Goal: Complete application form: Complete application form

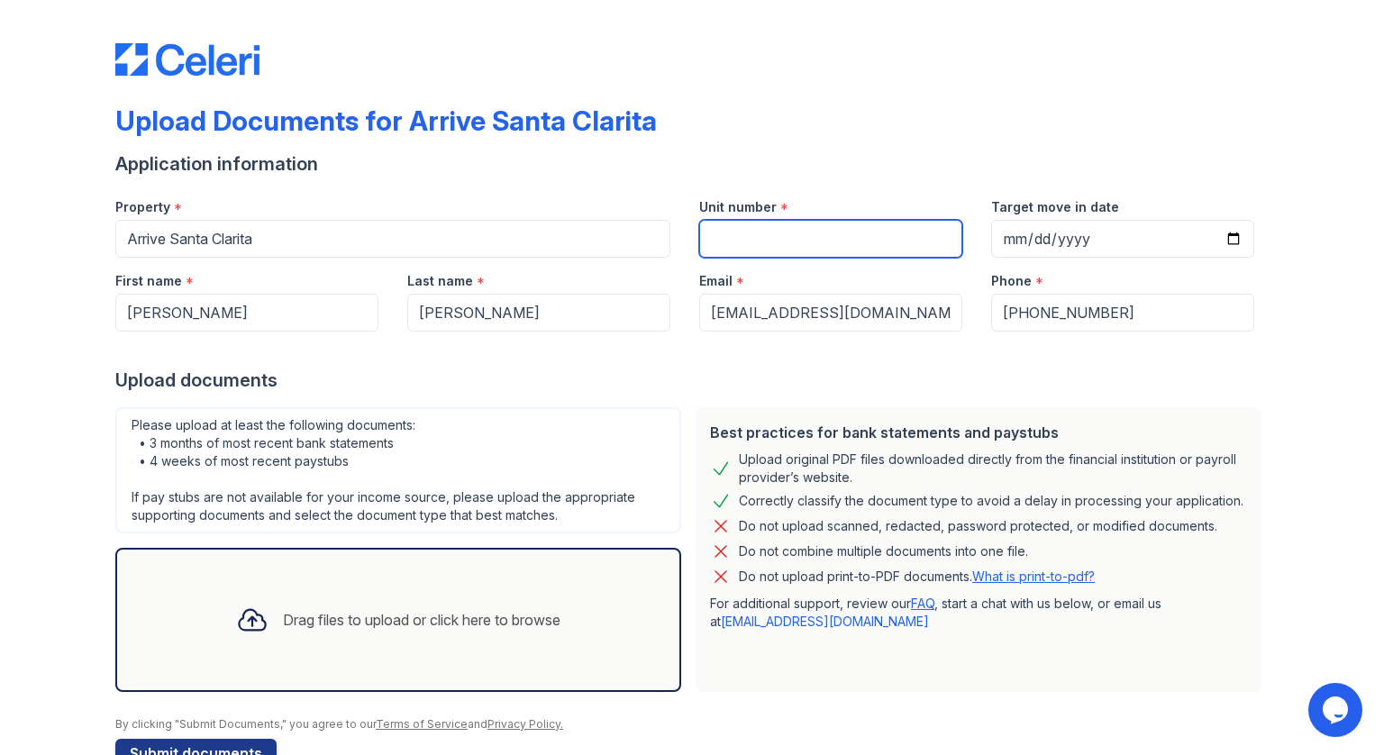
click at [907, 246] on input "Unit number" at bounding box center [830, 239] width 263 height 38
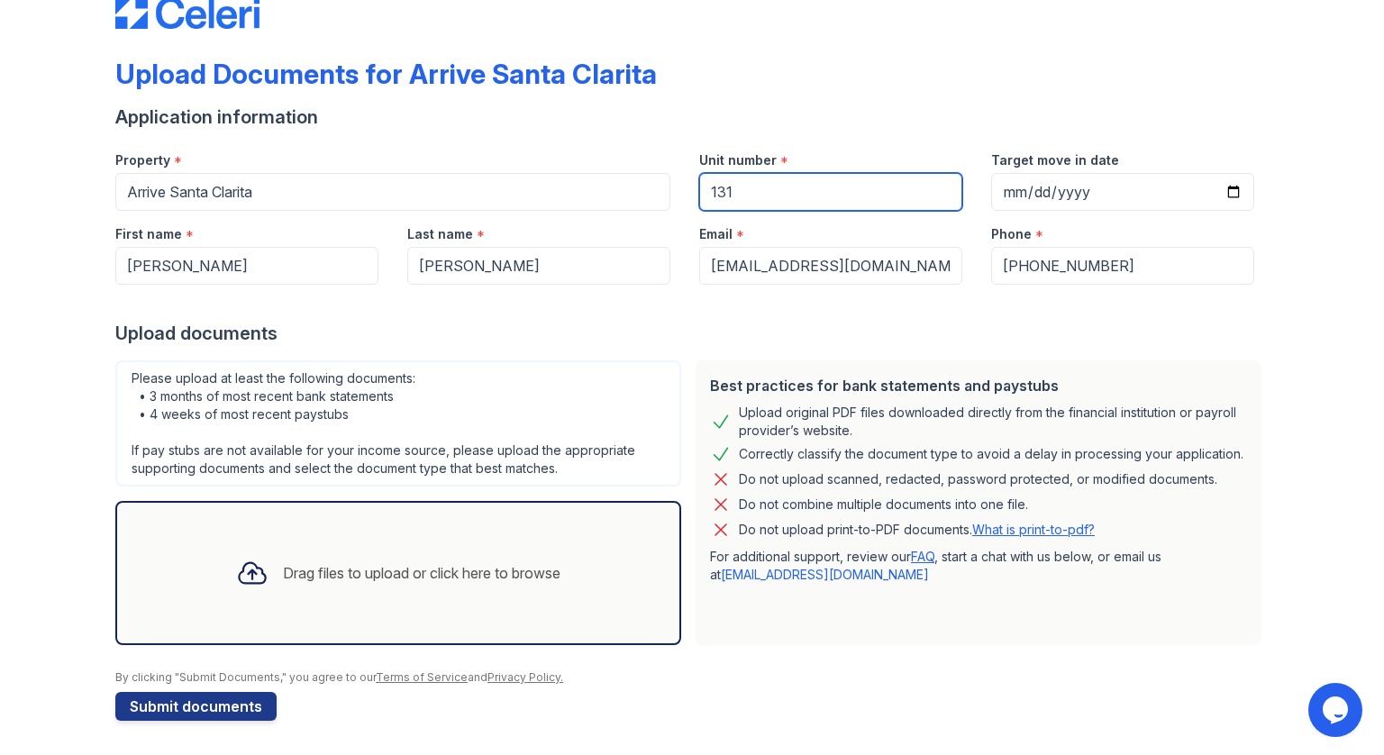
scroll to position [47, 0]
type input "131"
click at [411, 599] on div "Drag files to upload or click here to browse" at bounding box center [398, 573] width 353 height 61
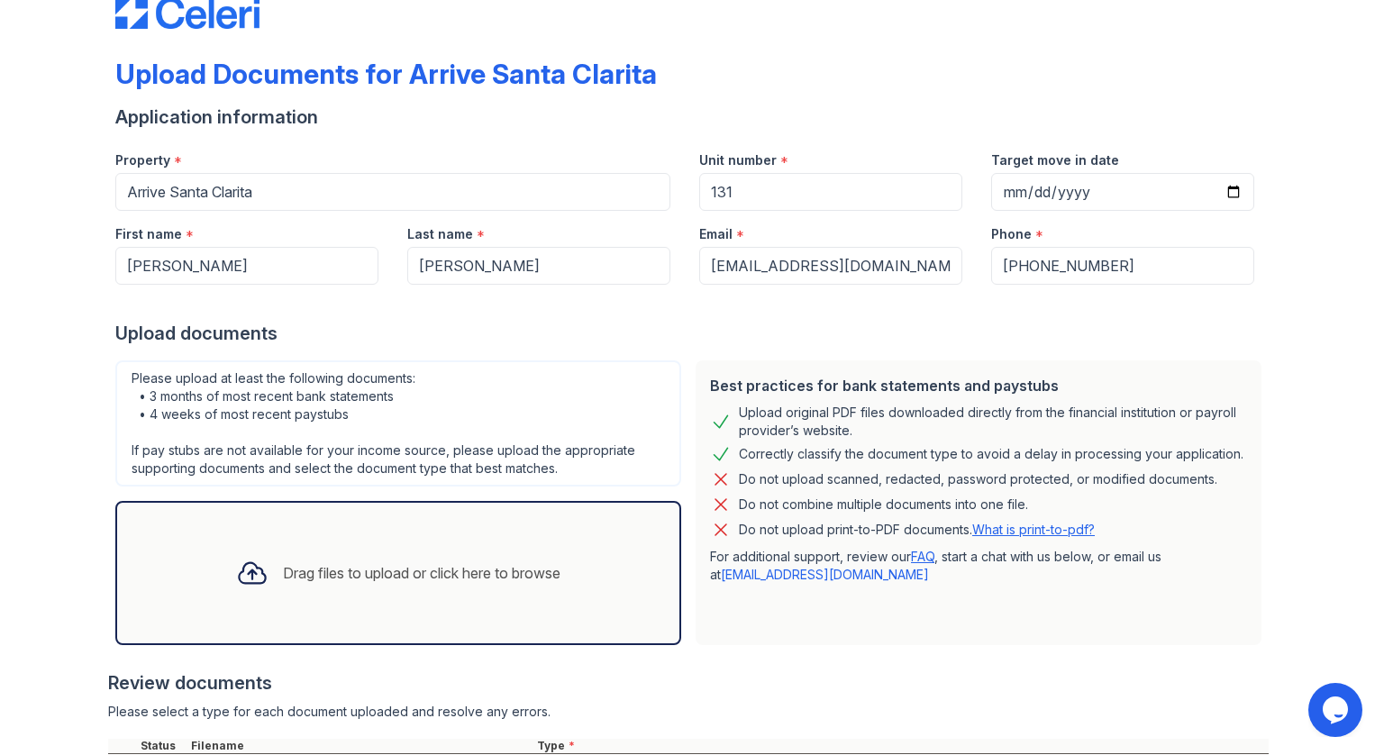
click at [462, 579] on div "Drag files to upload or click here to browse" at bounding box center [422, 573] width 278 height 22
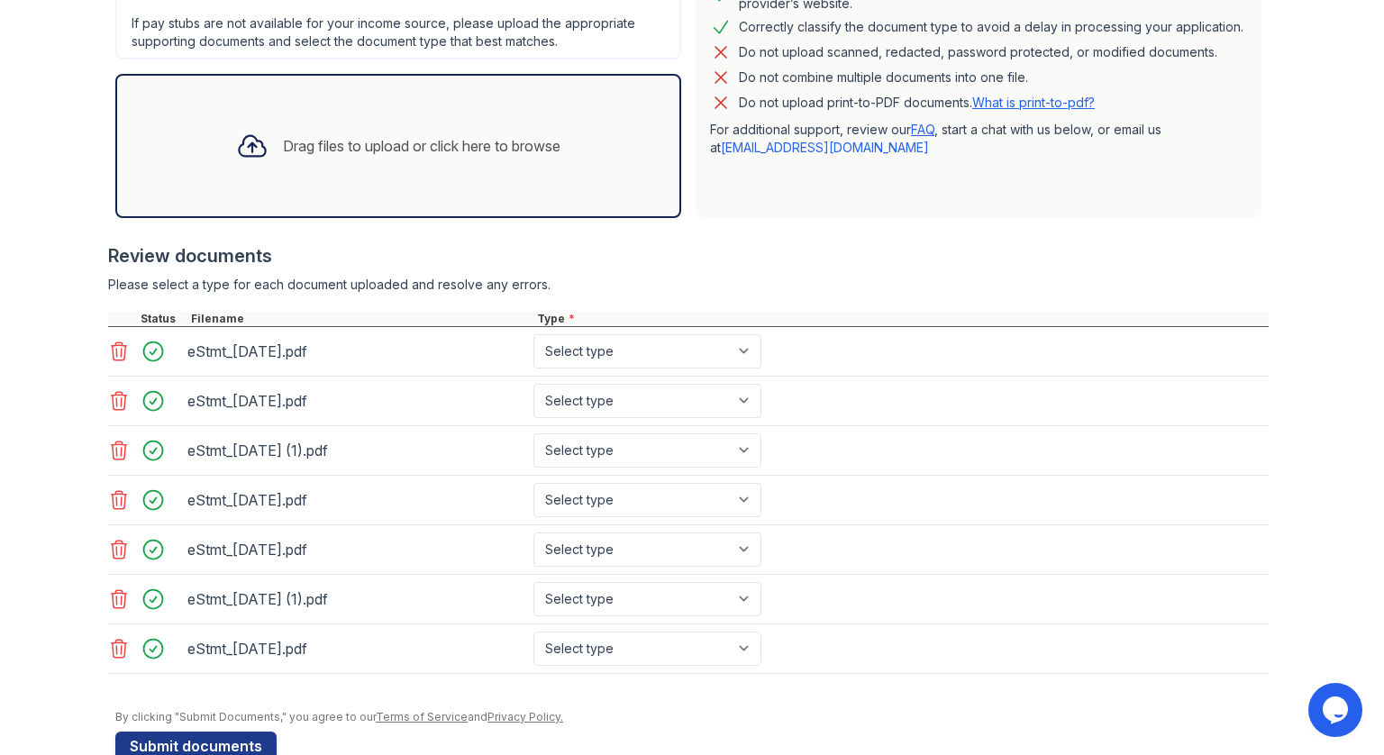
scroll to position [510, 0]
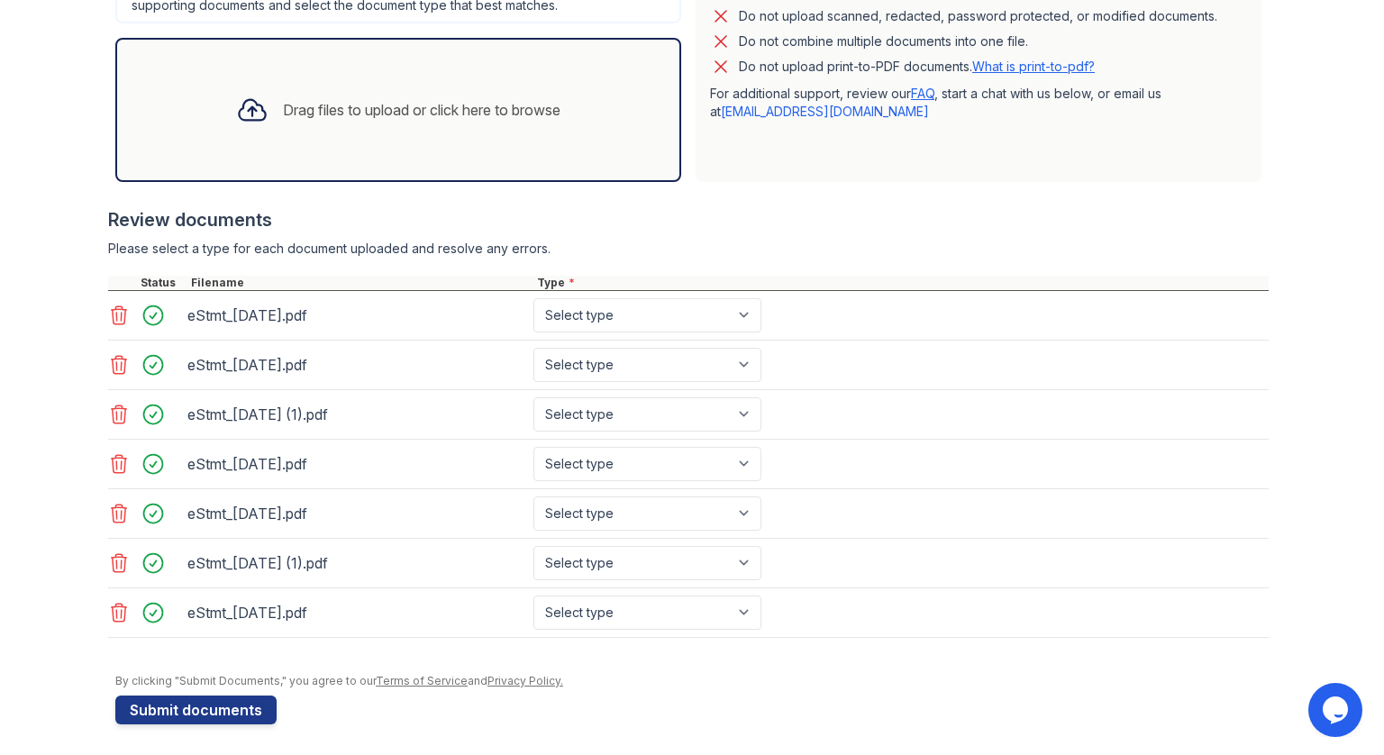
click at [115, 460] on icon at bounding box center [119, 464] width 22 height 22
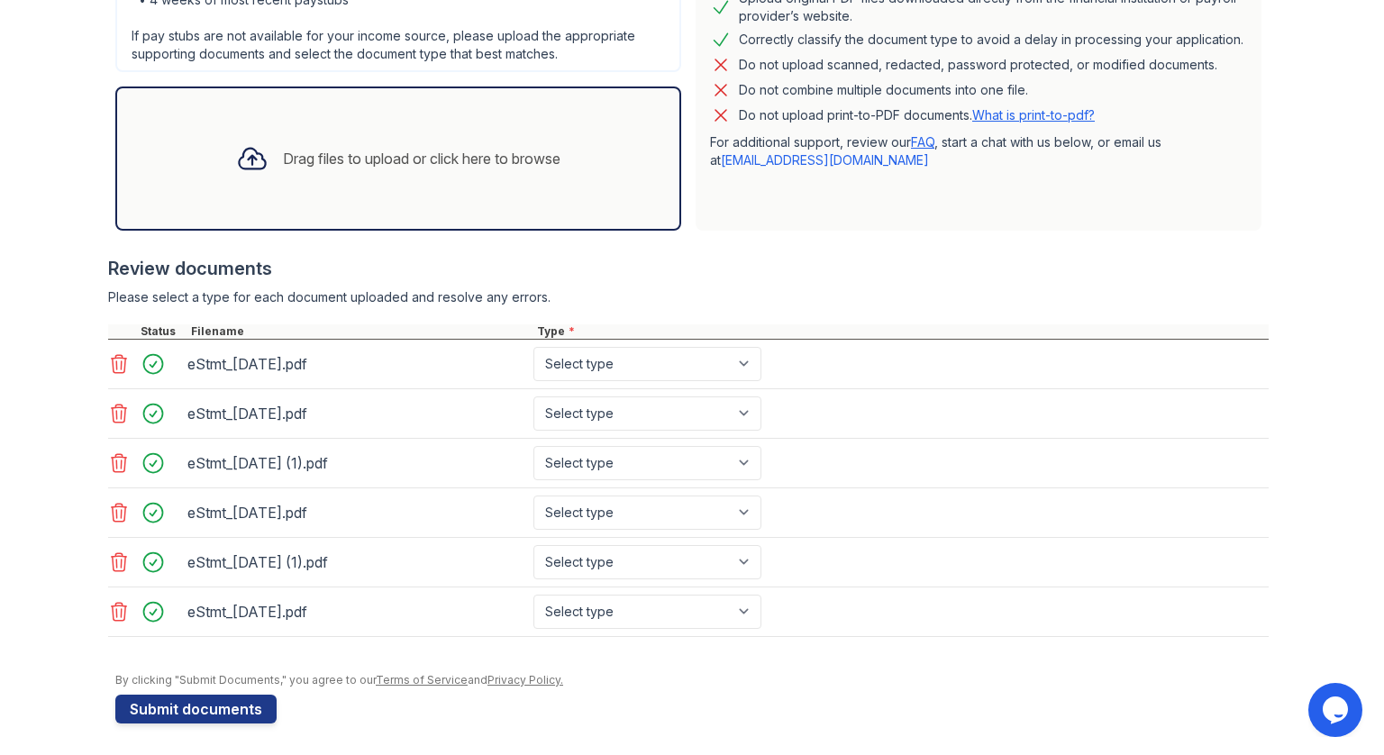
click at [115, 460] on icon at bounding box center [119, 463] width 22 height 22
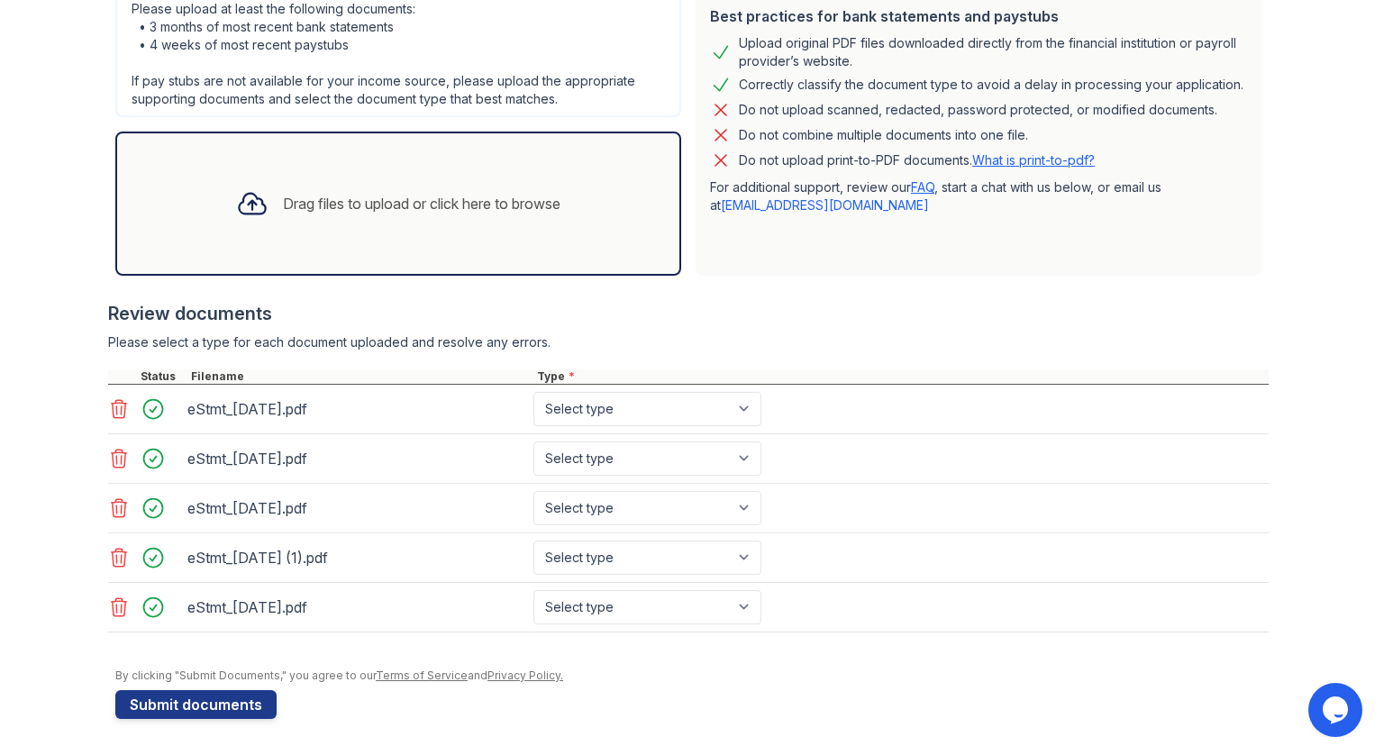
scroll to position [412, 0]
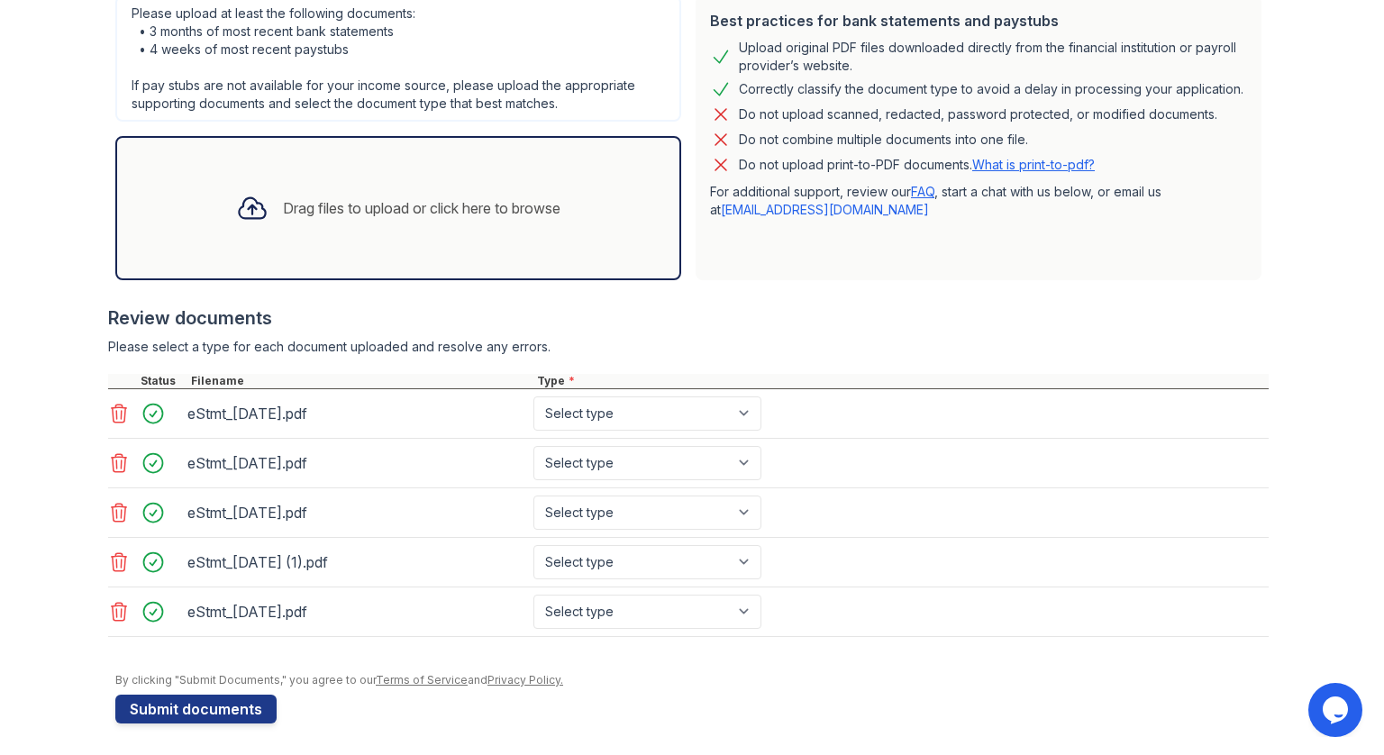
click at [113, 513] on icon at bounding box center [119, 513] width 22 height 22
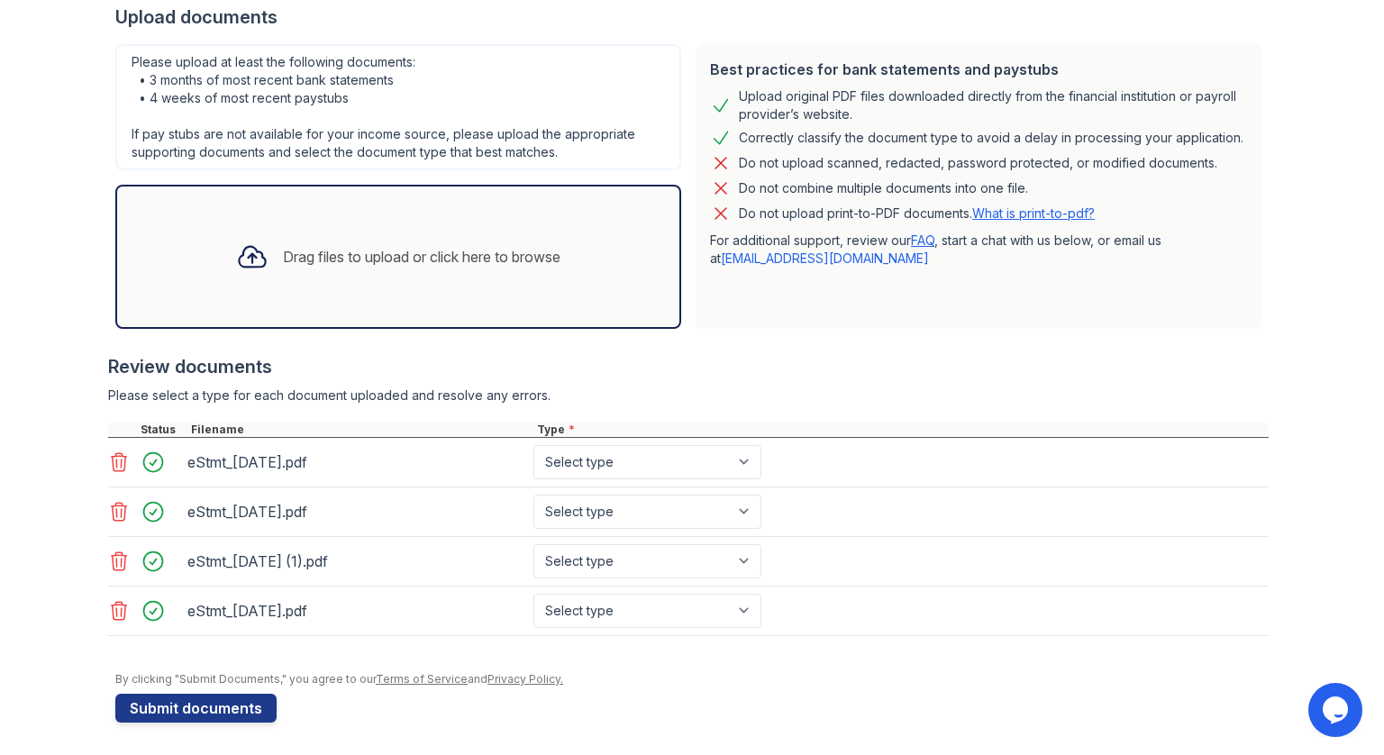
click at [113, 604] on icon at bounding box center [119, 611] width 22 height 22
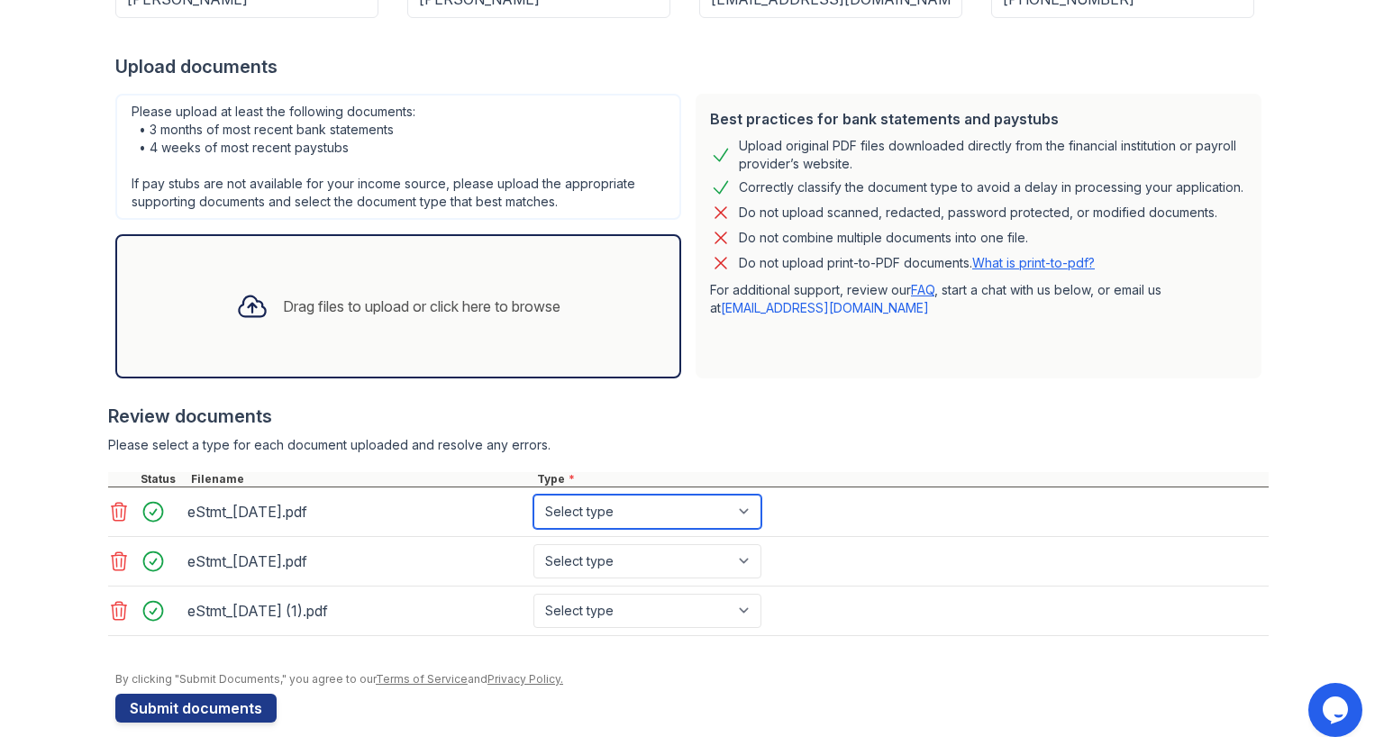
click at [734, 504] on select "Select type Paystub Bank Statement Offer Letter Tax Documents Benefit Award Let…" at bounding box center [647, 512] width 228 height 34
select select "bank_statement"
click at [533, 495] on select "Select type Paystub Bank Statement Offer Letter Tax Documents Benefit Award Let…" at bounding box center [647, 512] width 228 height 34
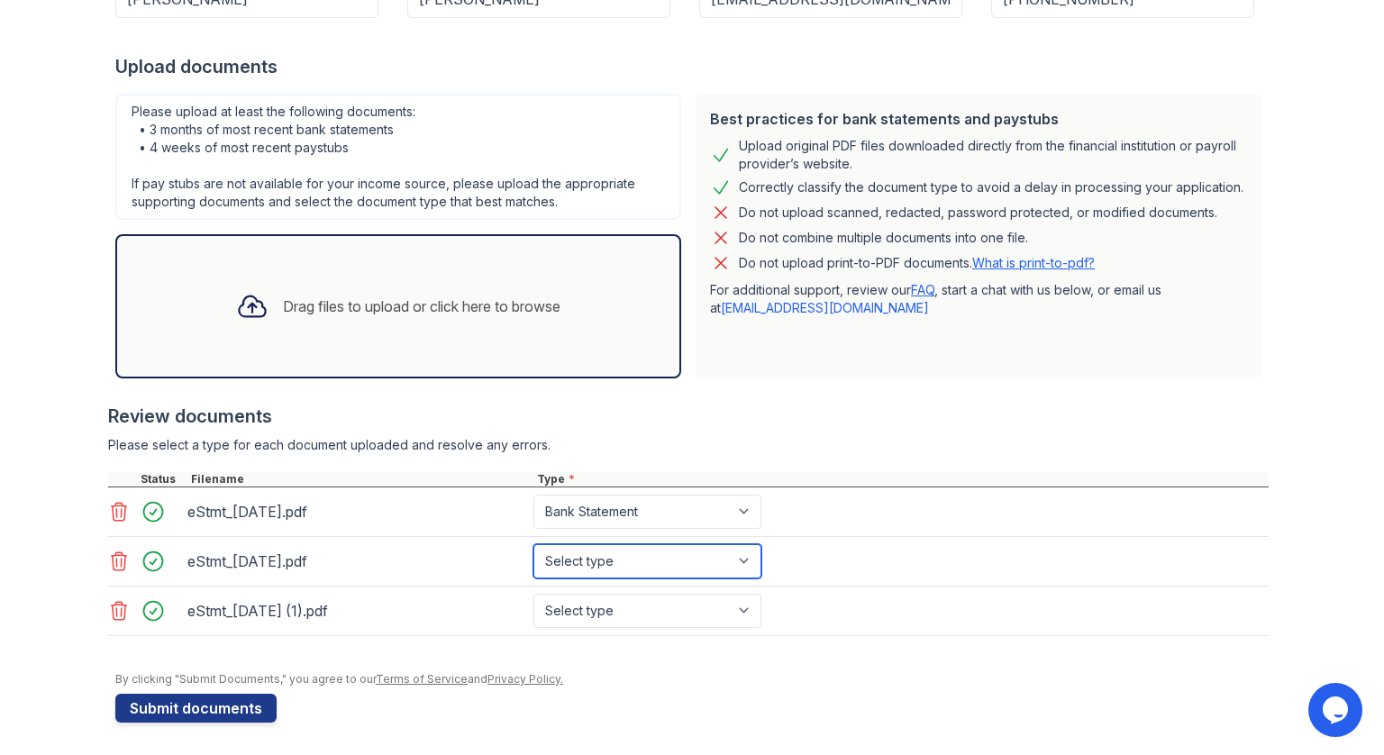
click at [646, 558] on select "Select type Paystub Bank Statement Offer Letter Tax Documents Benefit Award Let…" at bounding box center [647, 561] width 228 height 34
select select "bank_statement"
click at [533, 544] on select "Select type Paystub Bank Statement Offer Letter Tax Documents Benefit Award Let…" at bounding box center [647, 561] width 228 height 34
click at [597, 600] on select "Select type Paystub Bank Statement Offer Letter Tax Documents Benefit Award Let…" at bounding box center [647, 611] width 228 height 34
select select "bank_statement"
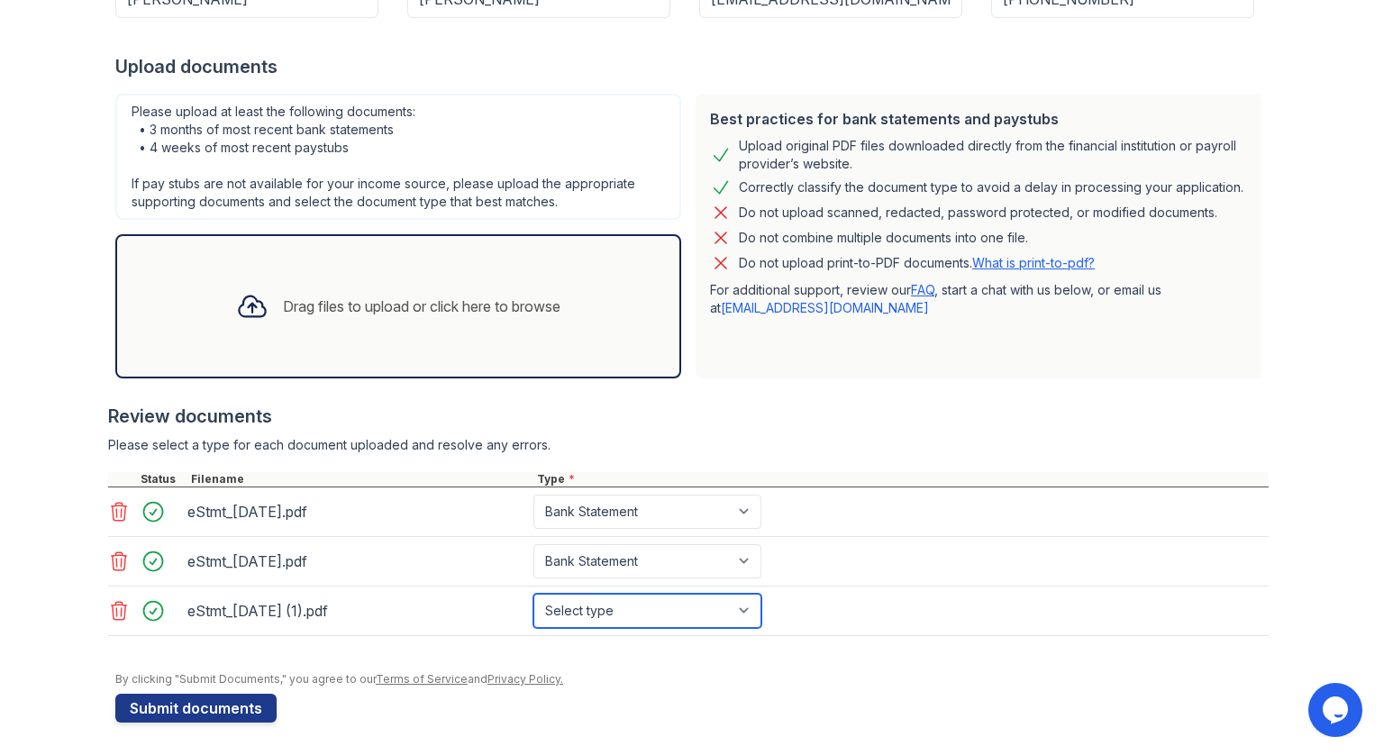
click at [533, 594] on select "Select type Paystub Bank Statement Offer Letter Tax Documents Benefit Award Let…" at bounding box center [647, 611] width 228 height 34
click at [586, 327] on div "Drag files to upload or click here to browse" at bounding box center [398, 306] width 566 height 144
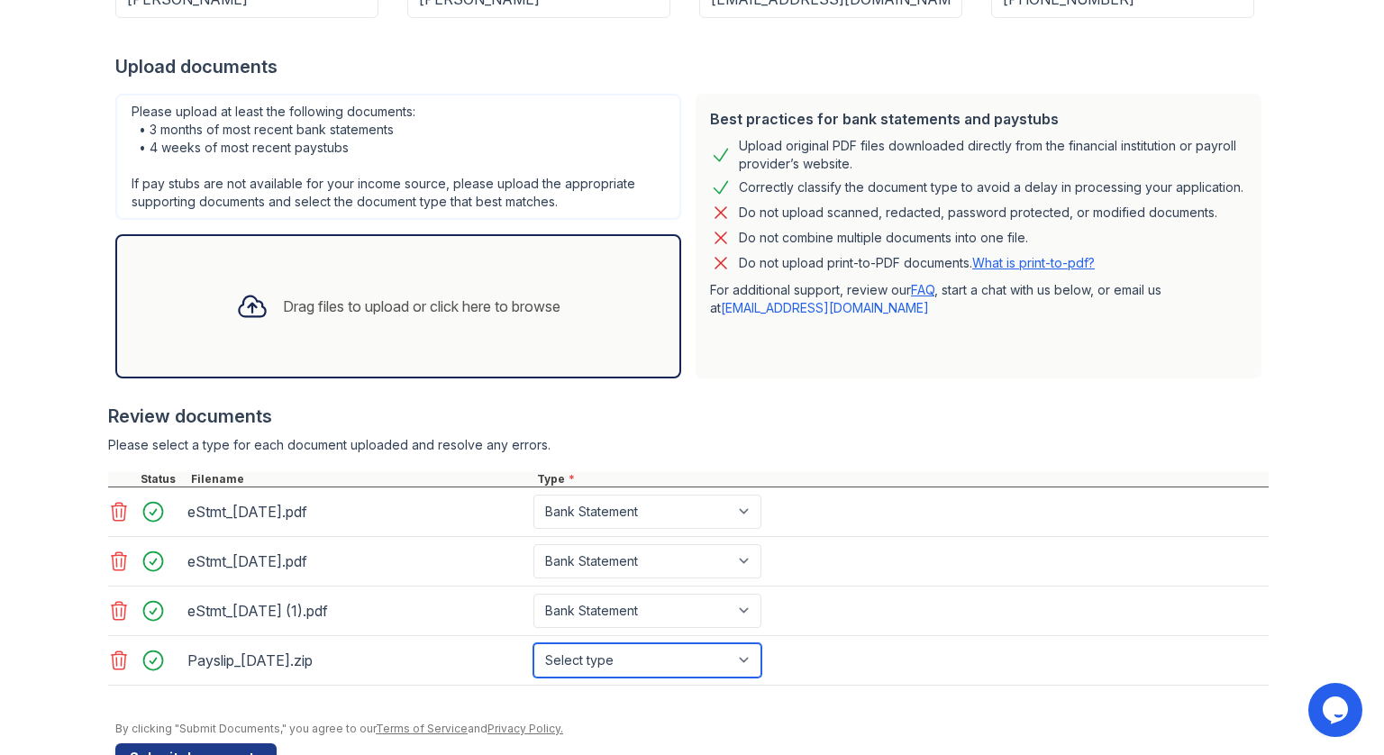
click at [735, 661] on select "Select type Paystub Bank Statement Offer Letter Tax Documents Benefit Award Let…" at bounding box center [647, 660] width 228 height 34
select select "paystub"
click at [533, 643] on select "Select type Paystub Bank Statement Offer Letter Tax Documents Benefit Award Let…" at bounding box center [647, 660] width 228 height 34
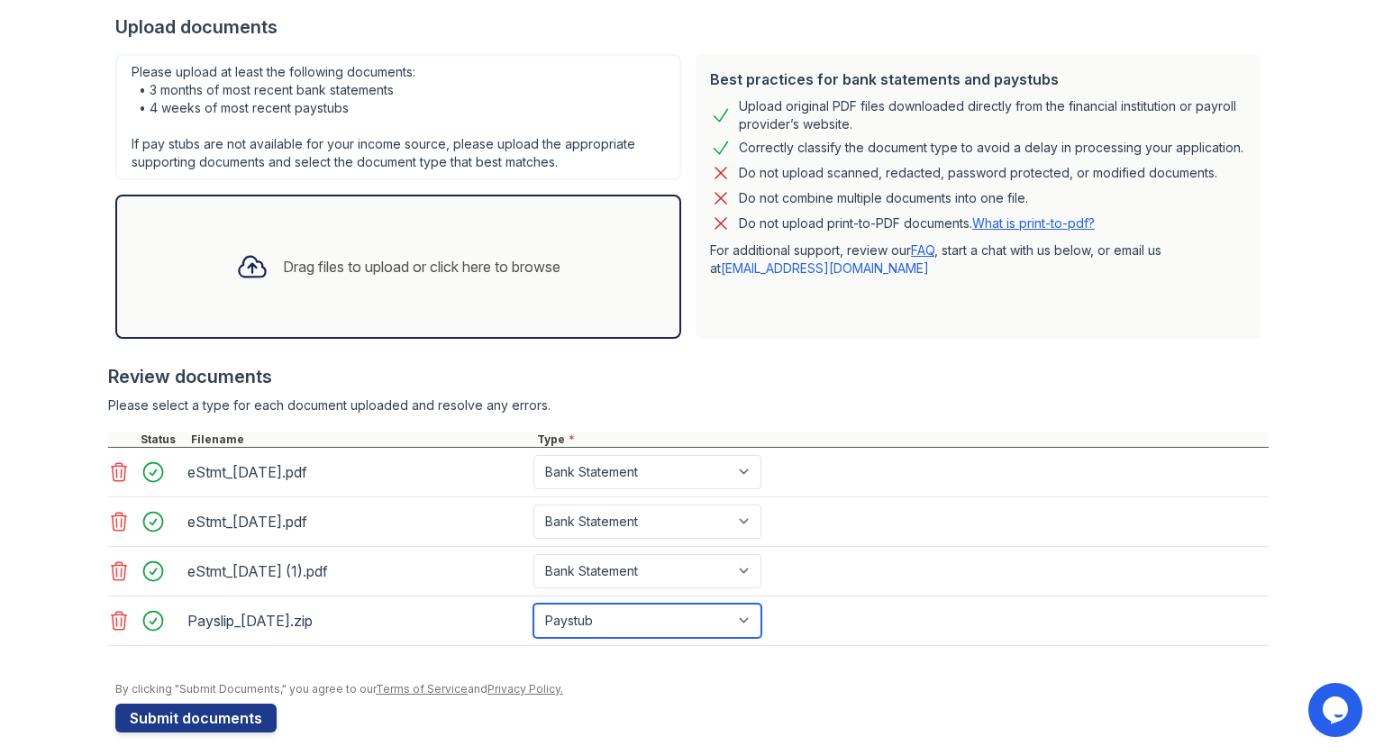
scroll to position [363, 0]
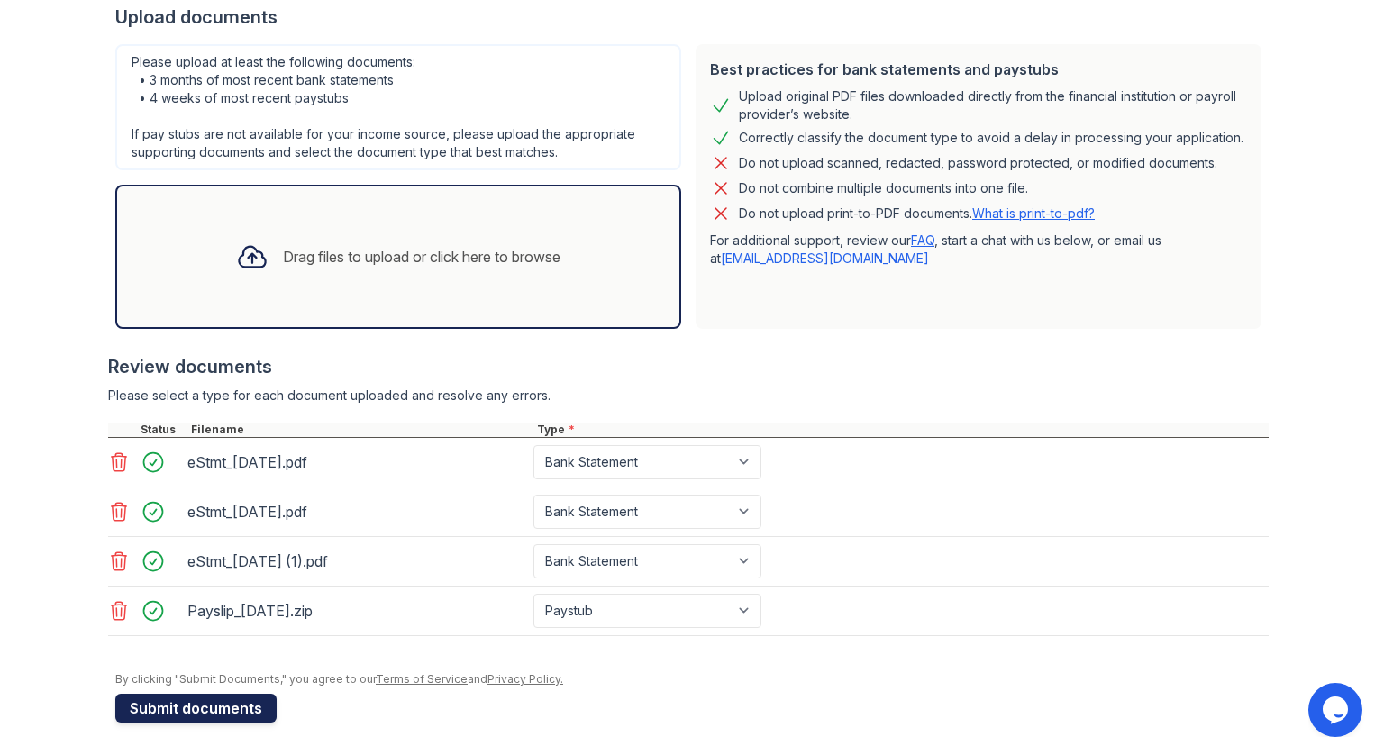
click at [225, 703] on button "Submit documents" at bounding box center [195, 708] width 161 height 29
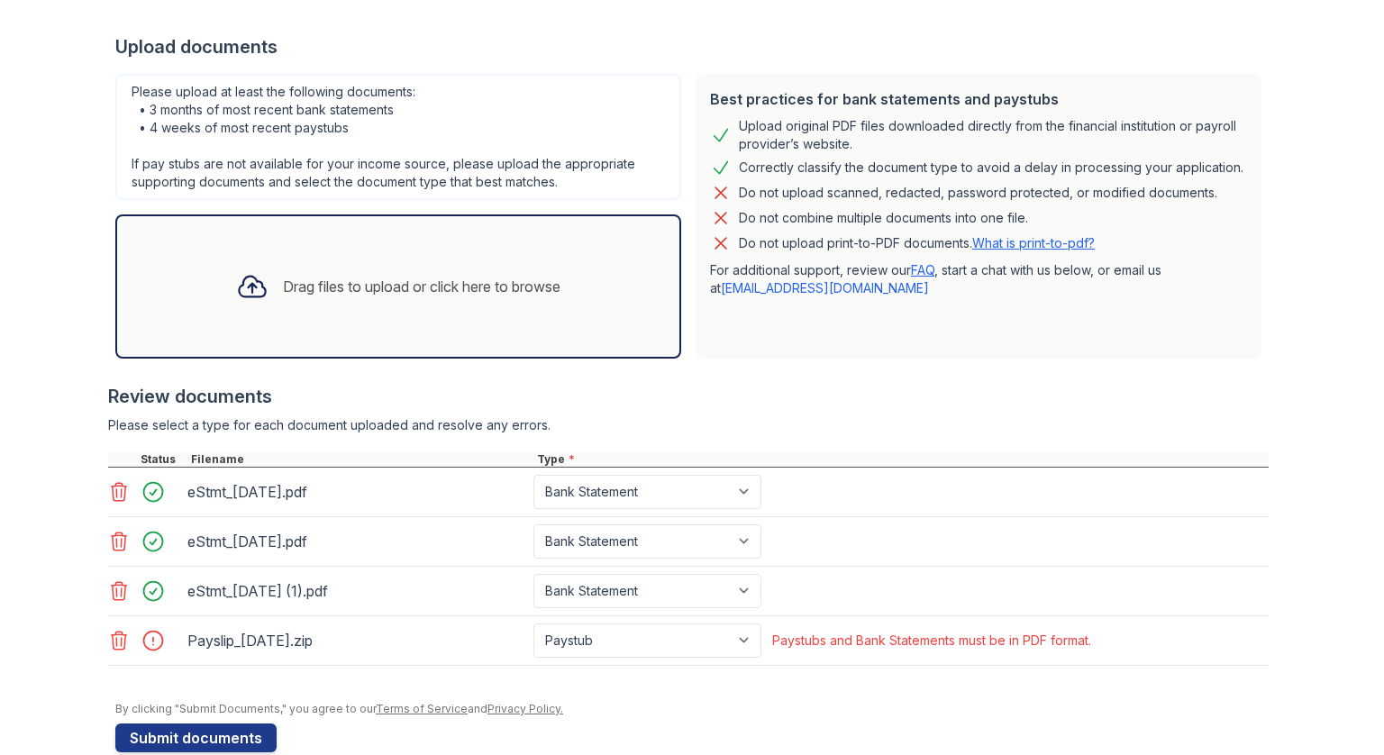
scroll to position [392, 0]
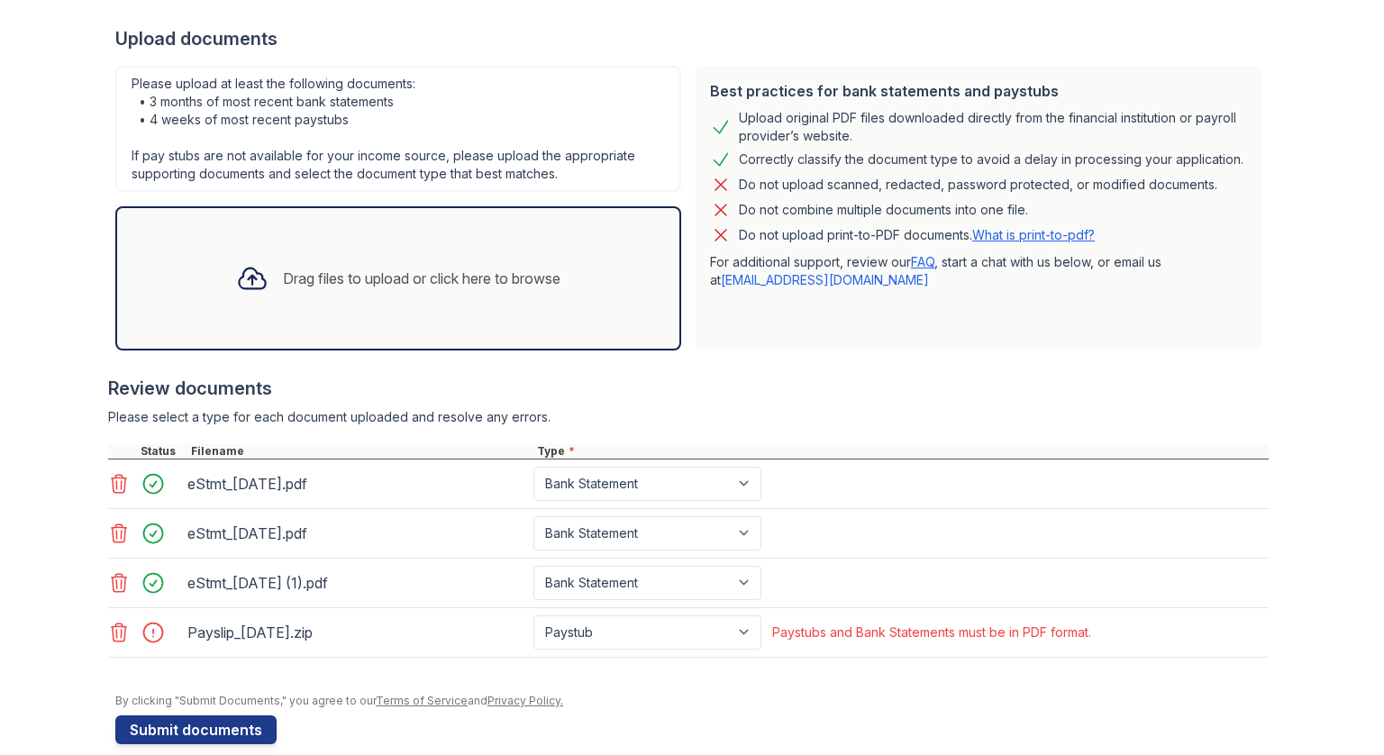
click at [113, 625] on icon at bounding box center [119, 633] width 22 height 22
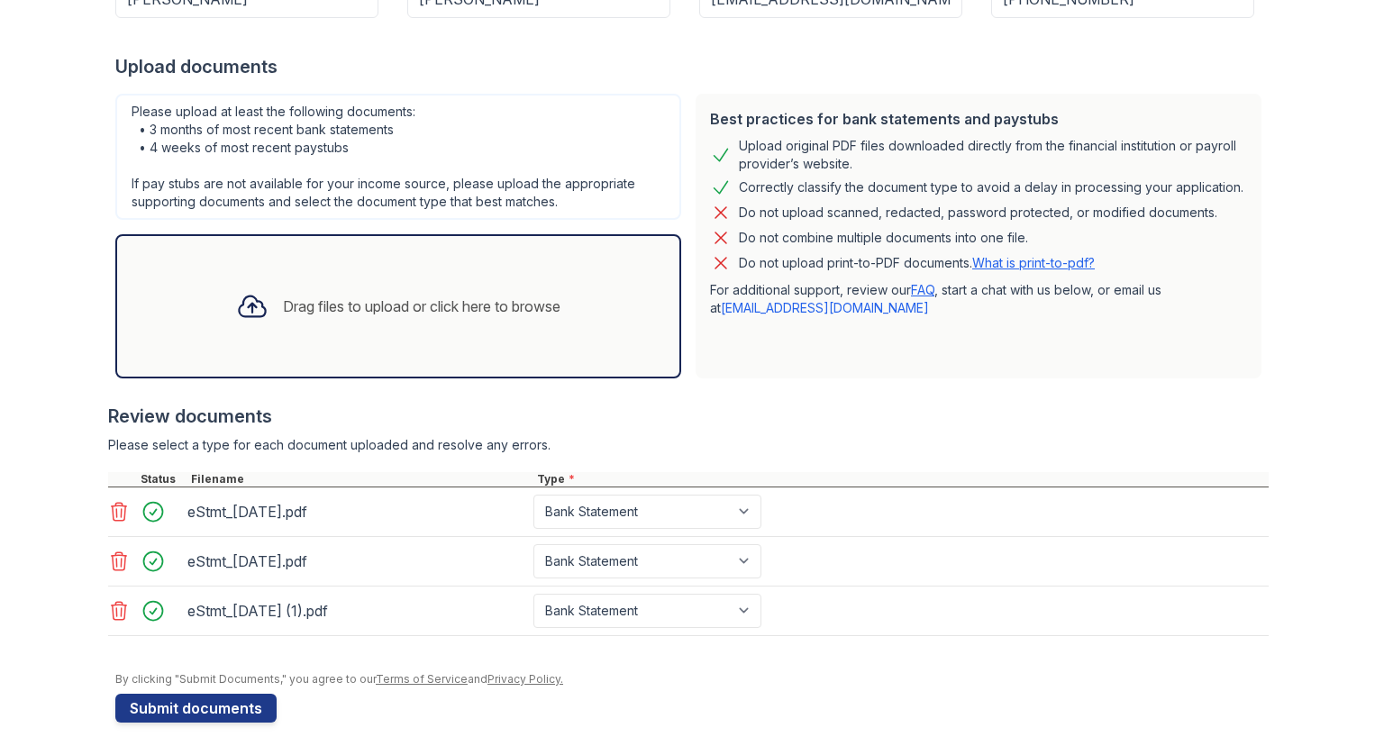
click at [350, 359] on div "Drag files to upload or click here to browse" at bounding box center [398, 306] width 566 height 144
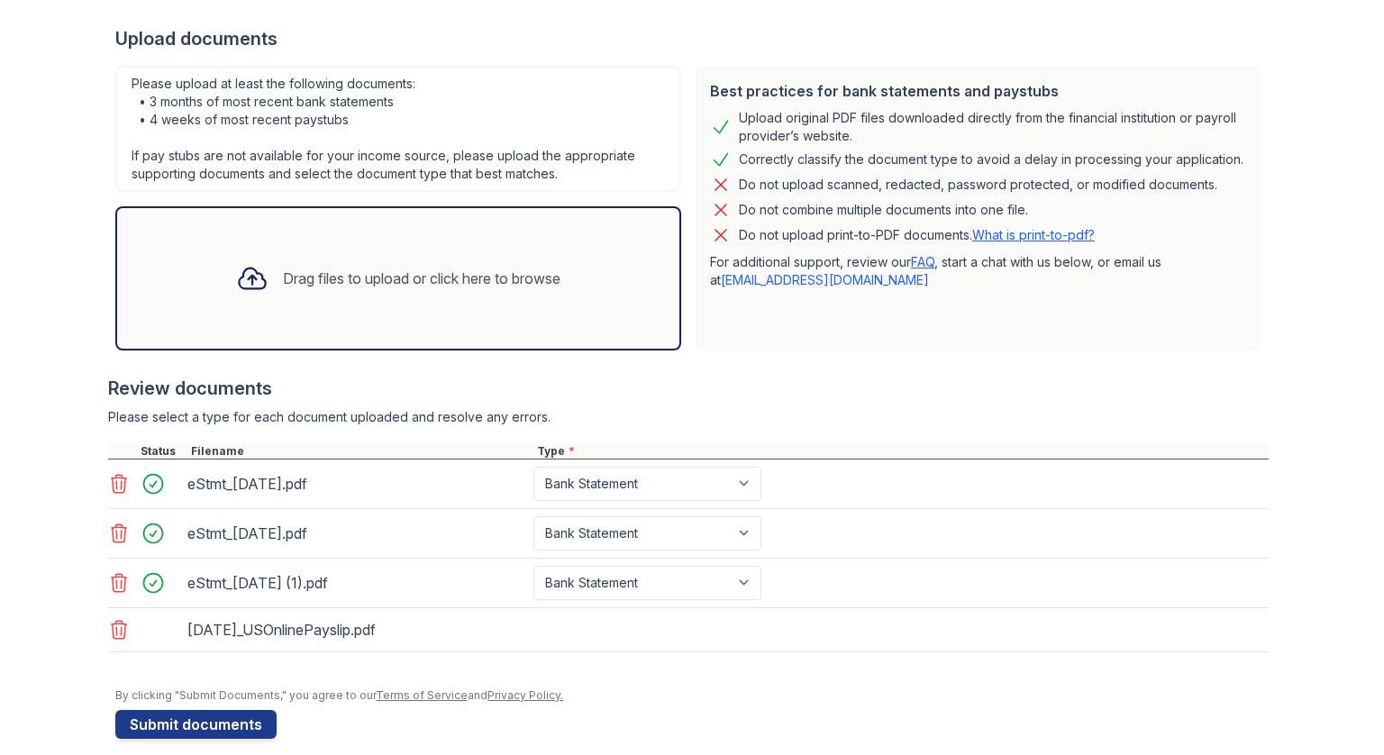
click at [492, 310] on div "Drag files to upload or click here to browse" at bounding box center [398, 278] width 566 height 144
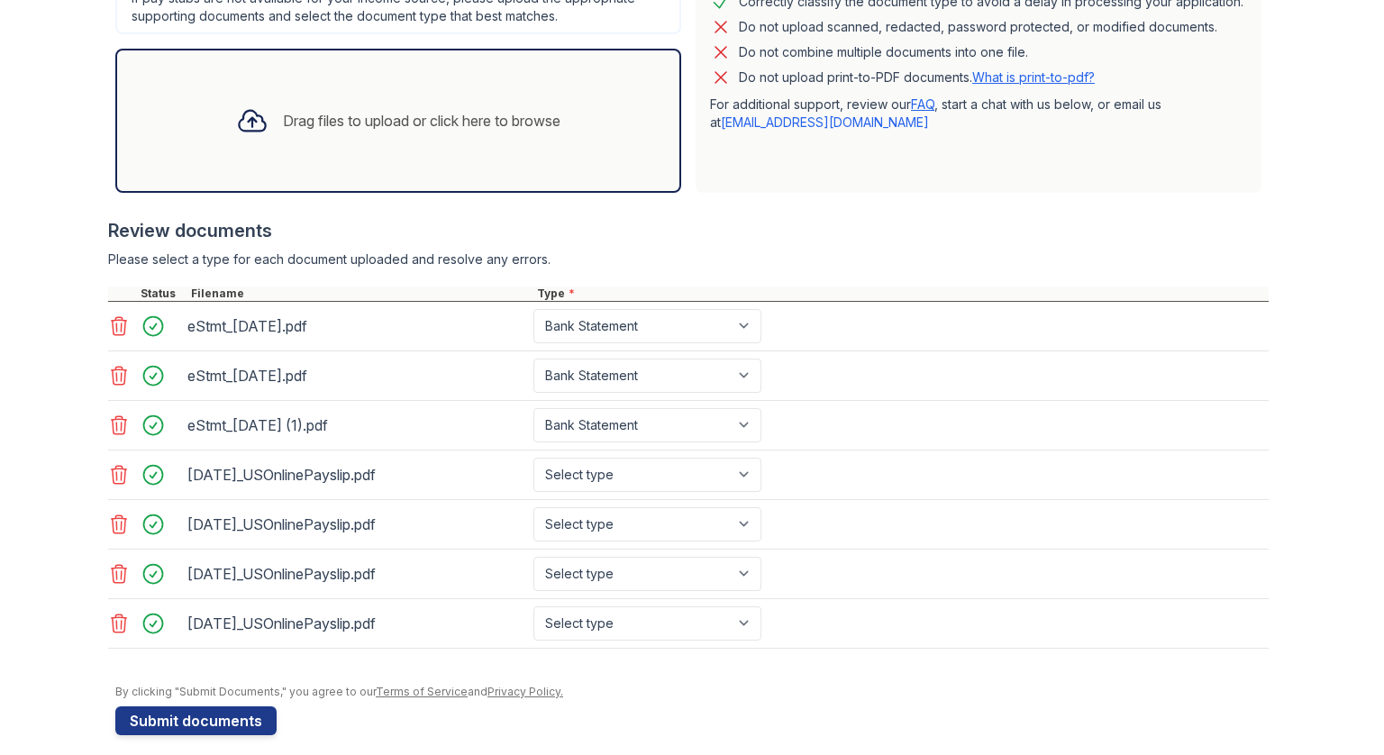
scroll to position [561, 0]
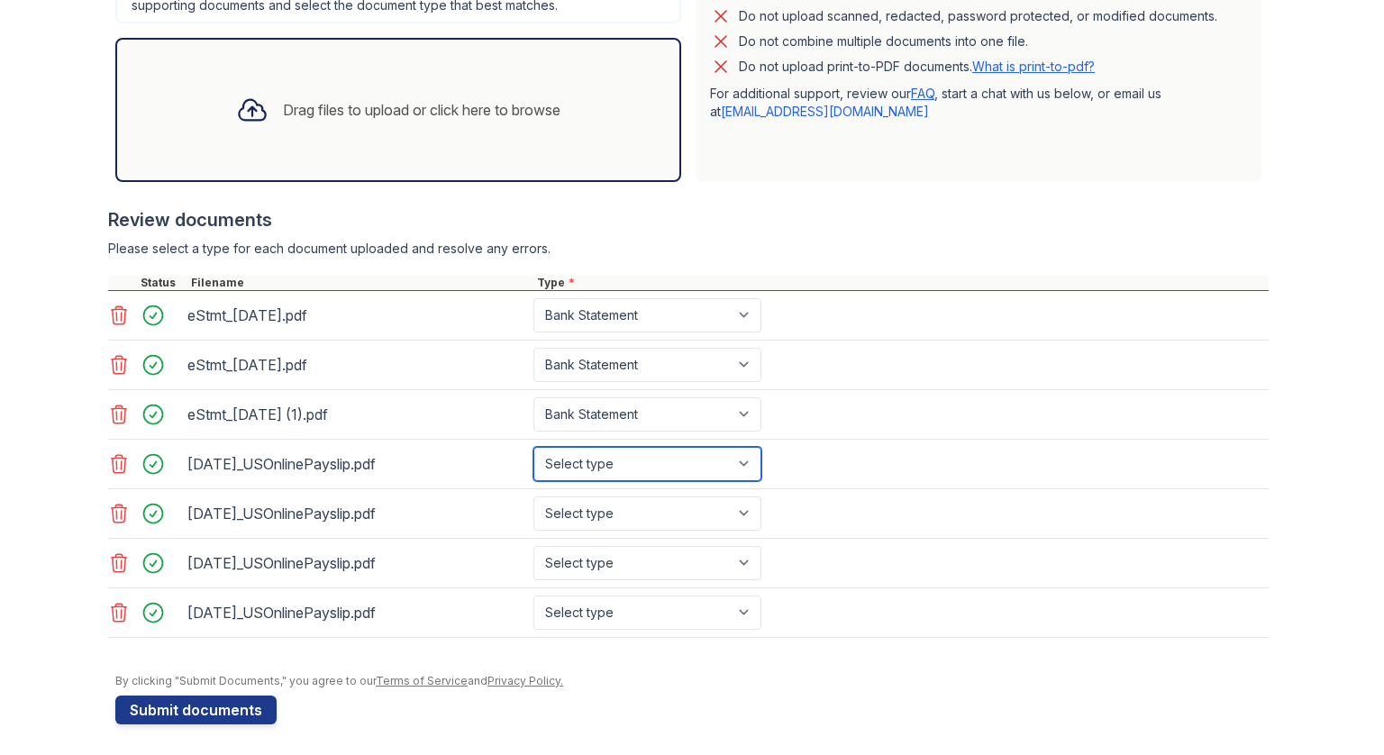
click at [732, 459] on select "Select type Paystub Bank Statement Offer Letter Tax Documents Benefit Award Let…" at bounding box center [647, 464] width 228 height 34
select select "paystub"
click at [533, 447] on select "Select type Paystub Bank Statement Offer Letter Tax Documents Benefit Award Let…" at bounding box center [647, 464] width 228 height 34
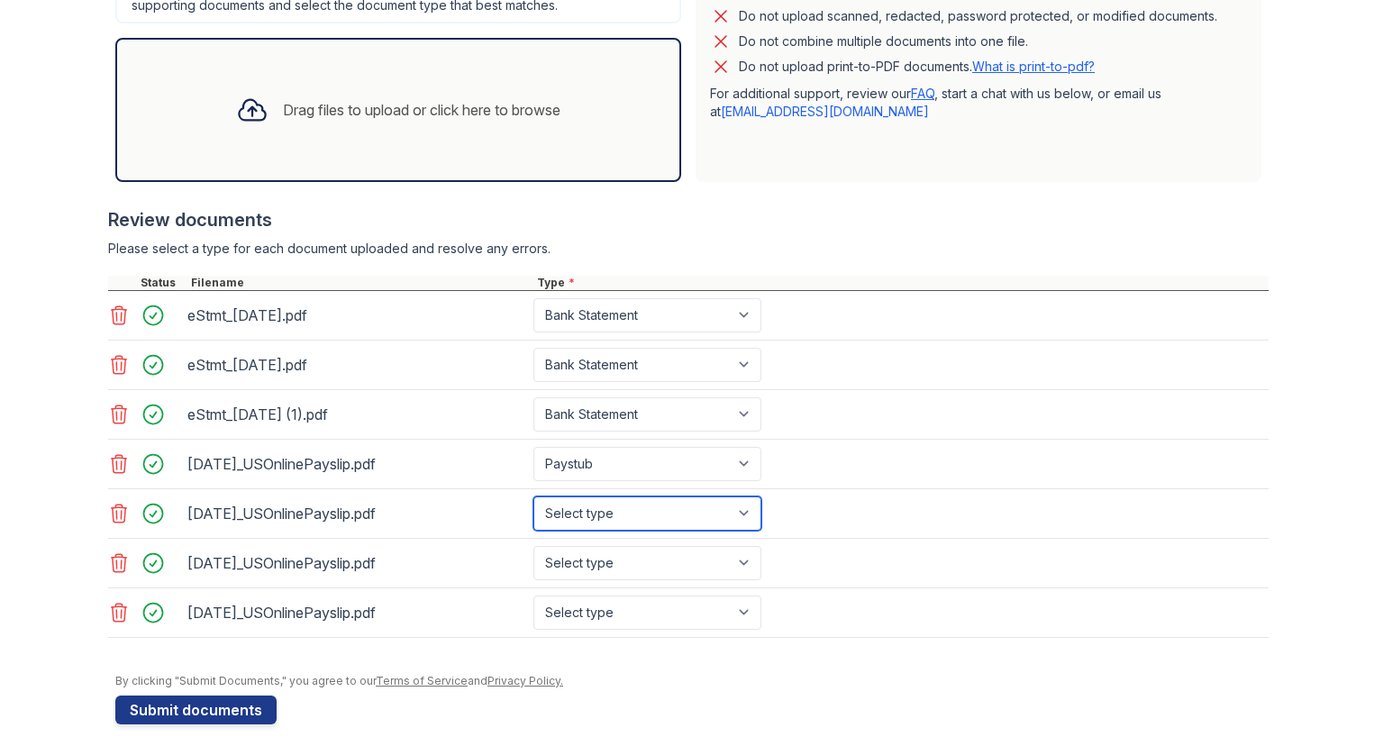
click at [625, 520] on select "Select type Paystub Bank Statement Offer Letter Tax Documents Benefit Award Let…" at bounding box center [647, 514] width 228 height 34
select select "paystub"
click at [533, 497] on select "Select type Paystub Bank Statement Offer Letter Tax Documents Benefit Award Let…" at bounding box center [647, 514] width 228 height 34
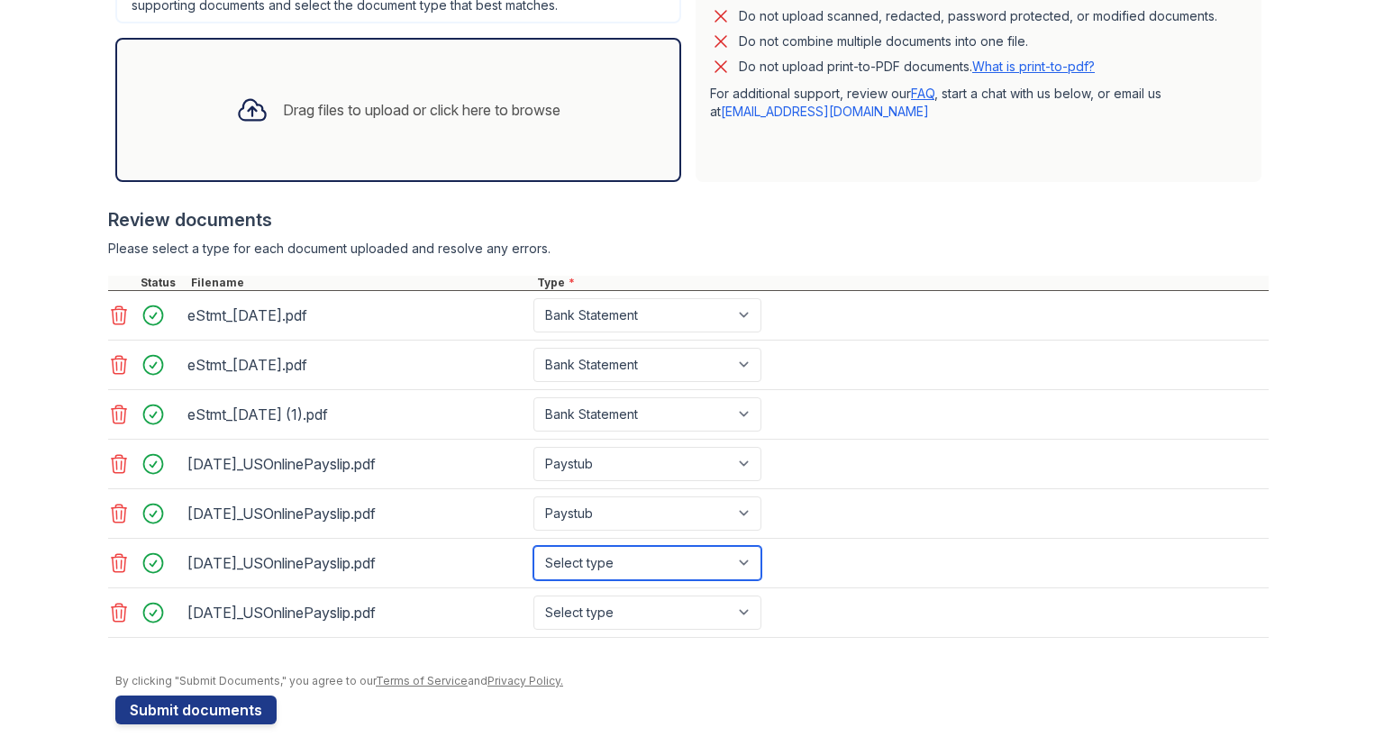
click at [595, 570] on select "Select type Paystub Bank Statement Offer Letter Tax Documents Benefit Award Let…" at bounding box center [647, 563] width 228 height 34
click at [533, 546] on select "Select type Paystub Bank Statement Offer Letter Tax Documents Benefit Award Let…" at bounding box center [647, 563] width 228 height 34
click at [642, 567] on select "Select type Paystub Bank Statement Offer Letter Tax Documents Benefit Award Let…" at bounding box center [647, 563] width 228 height 34
select select "paystub"
click at [533, 546] on select "Select type Paystub Bank Statement Offer Letter Tax Documents Benefit Award Let…" at bounding box center [647, 563] width 228 height 34
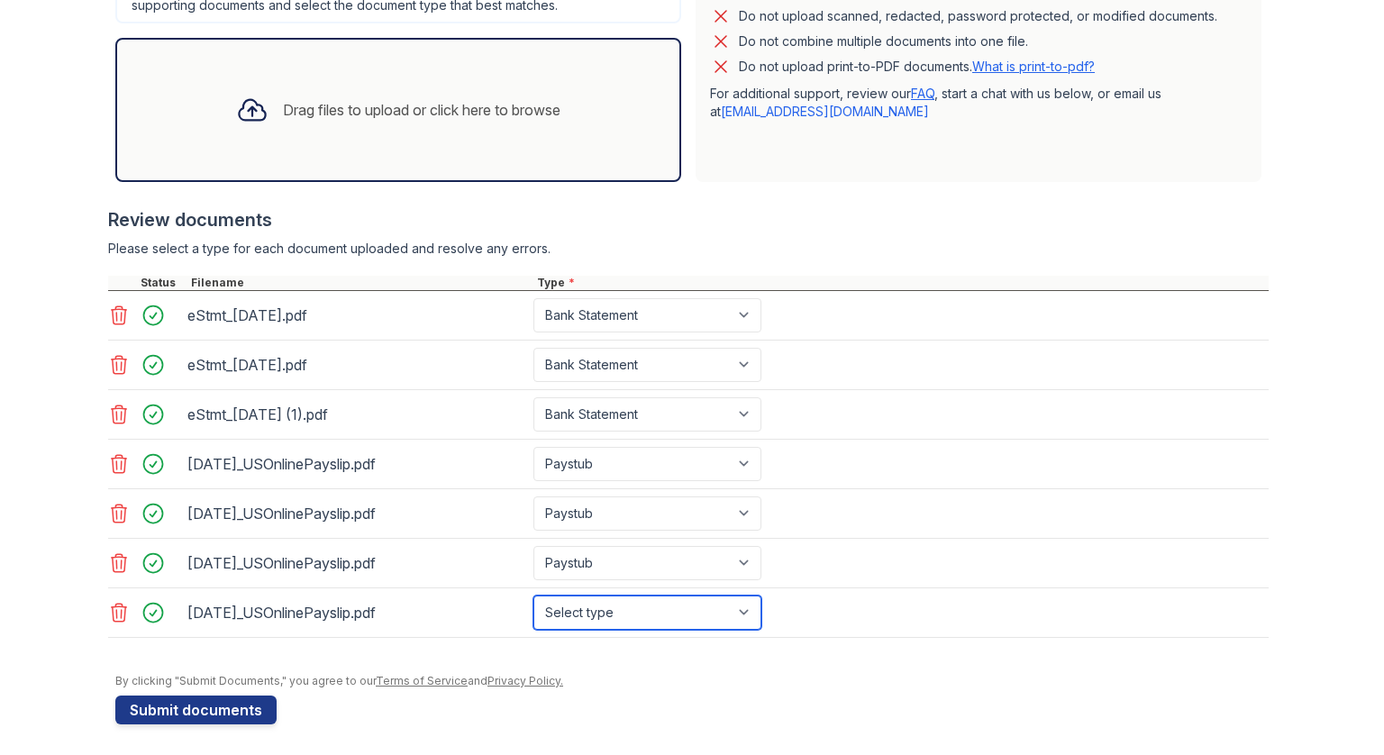
click at [623, 610] on select "Select type Paystub Bank Statement Offer Letter Tax Documents Benefit Award Let…" at bounding box center [647, 613] width 228 height 34
select select "paystub"
click at [533, 596] on select "Select type Paystub Bank Statement Offer Letter Tax Documents Benefit Award Let…" at bounding box center [647, 613] width 228 height 34
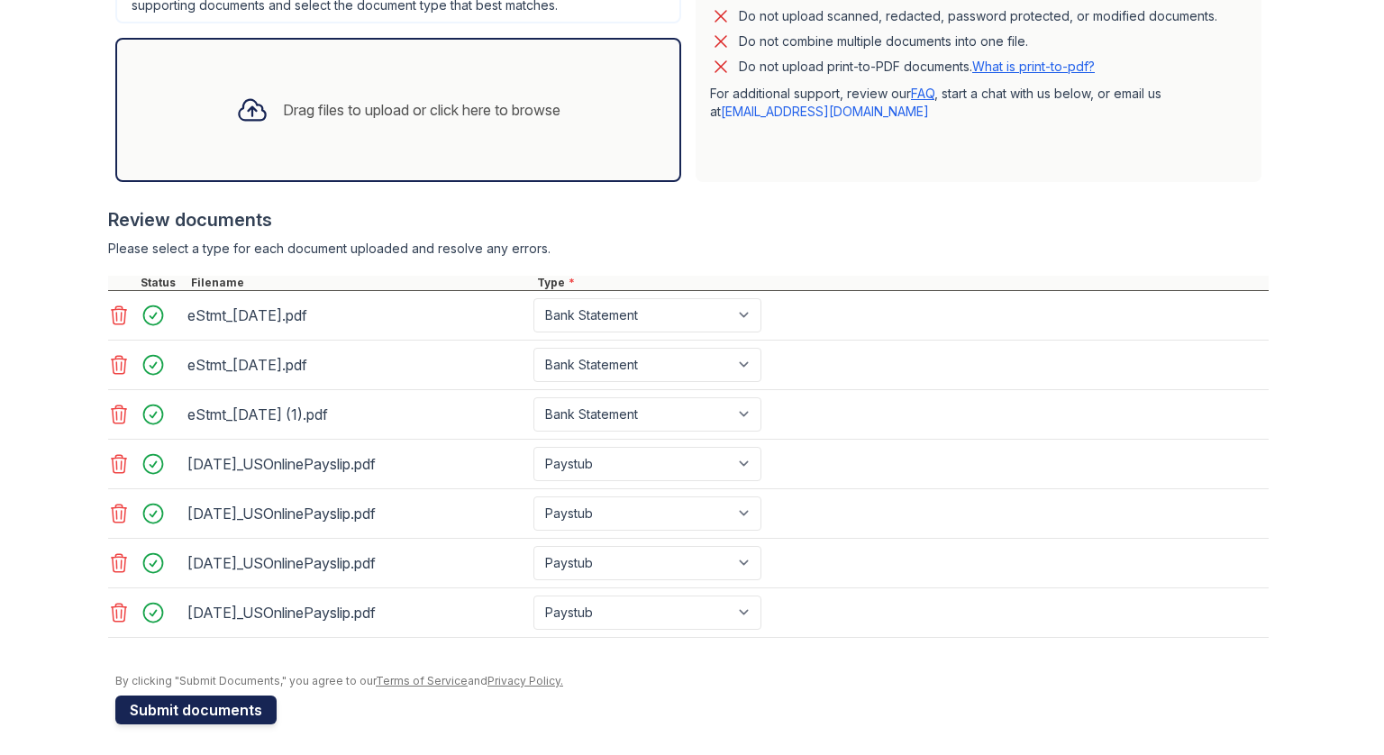
click at [242, 699] on button "Submit documents" at bounding box center [195, 710] width 161 height 29
